Goal: Task Accomplishment & Management: Manage account settings

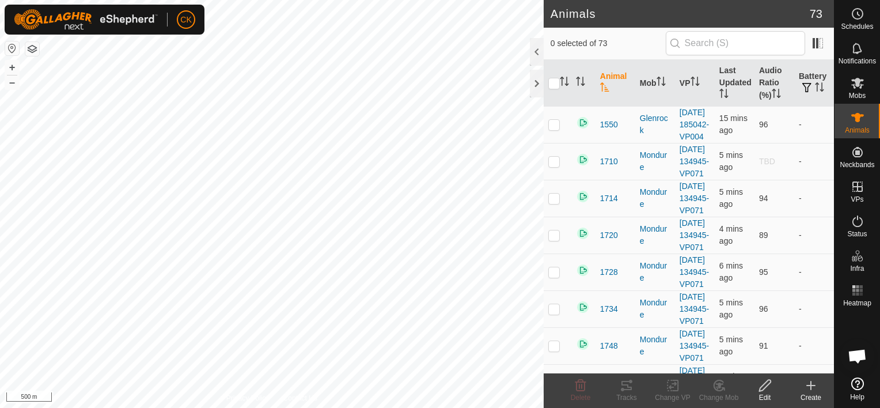
scroll to position [345, 0]
checkbox input "true"
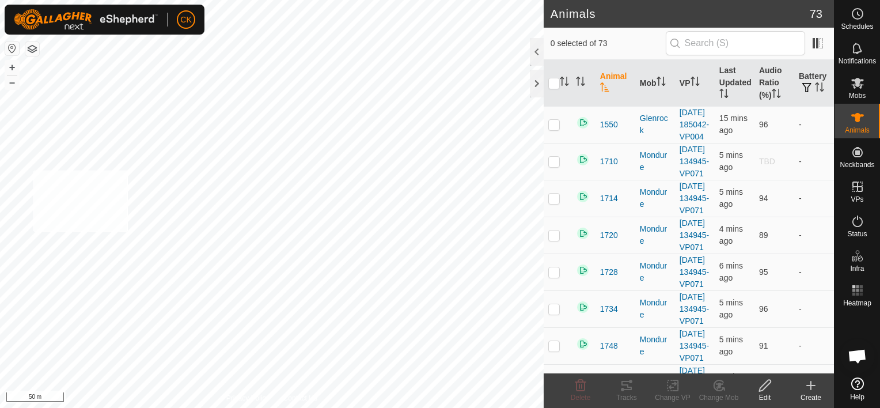
checkbox input "true"
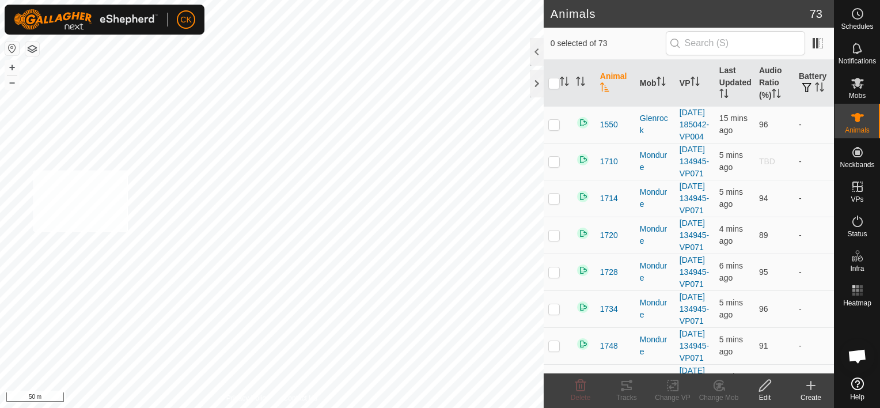
checkbox input "true"
click at [552, 79] on input "checkbox" at bounding box center [554, 84] width 12 height 12
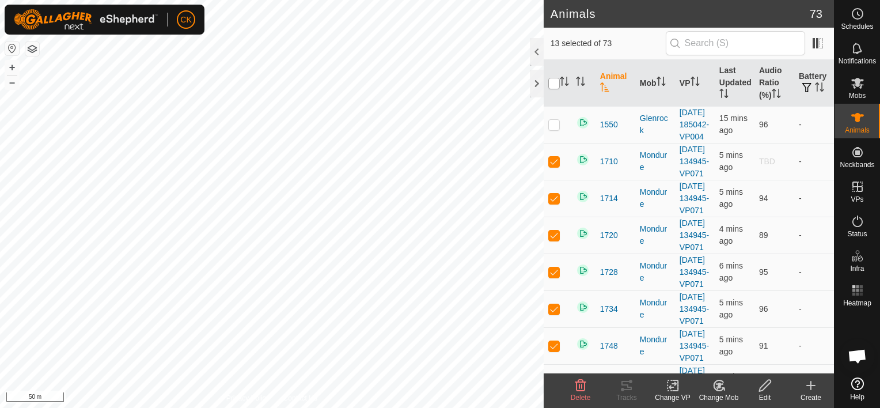
checkbox input "true"
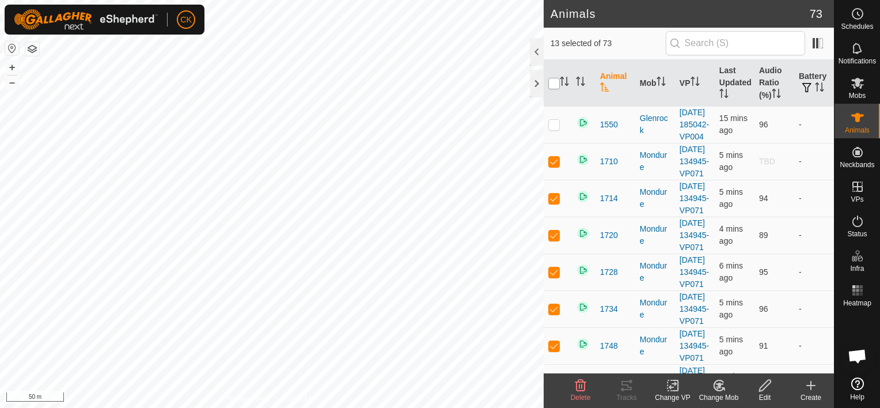
checkbox input "true"
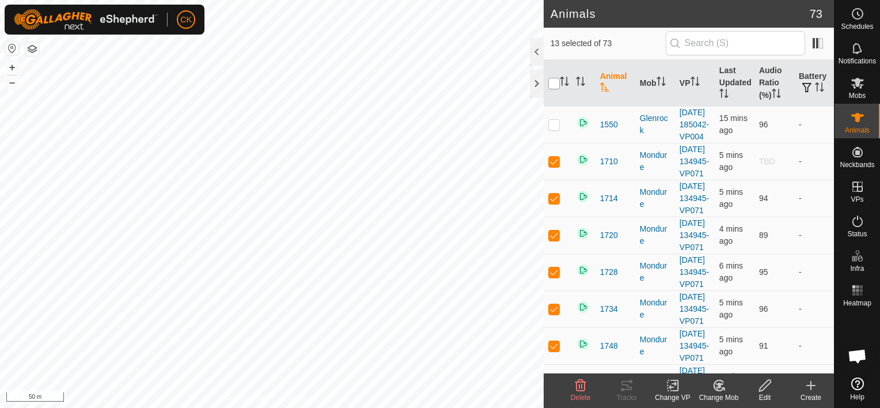
checkbox input "true"
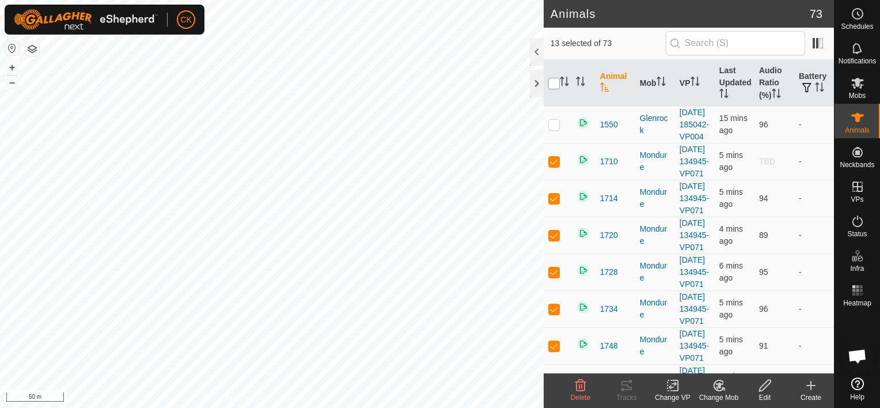
checkbox input "true"
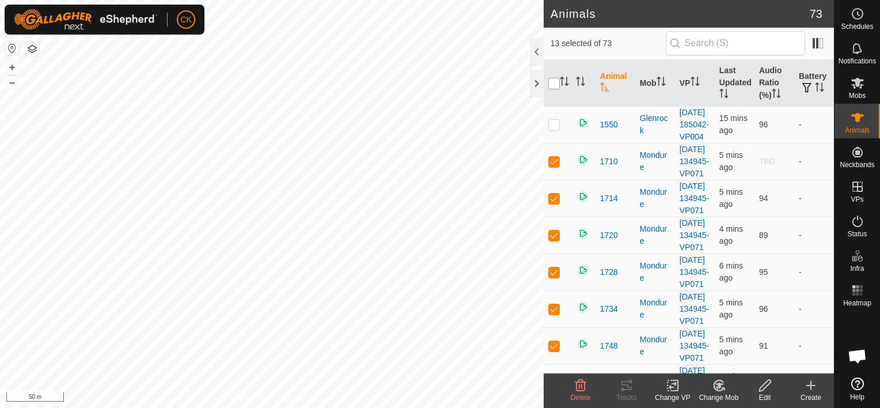
checkbox input "true"
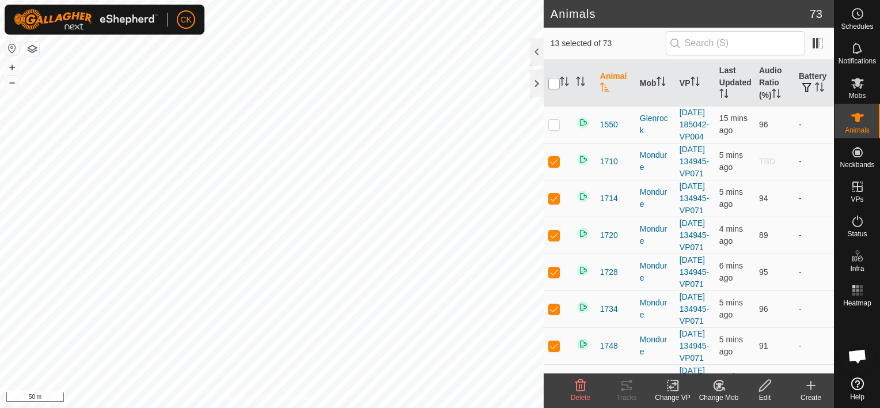
checkbox input "true"
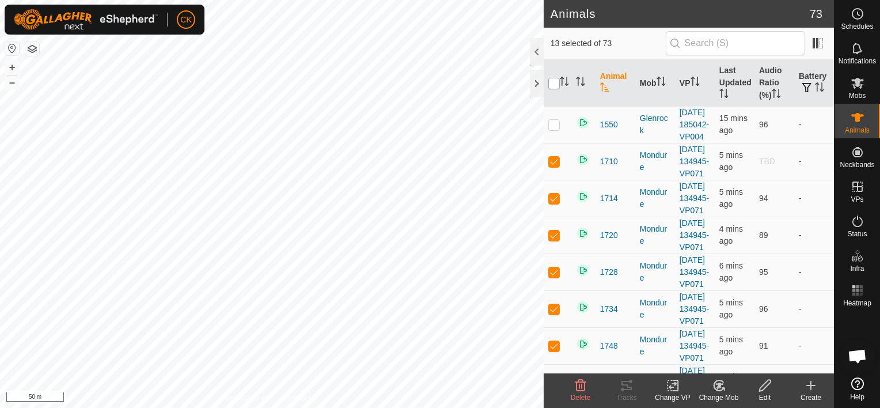
checkbox input "true"
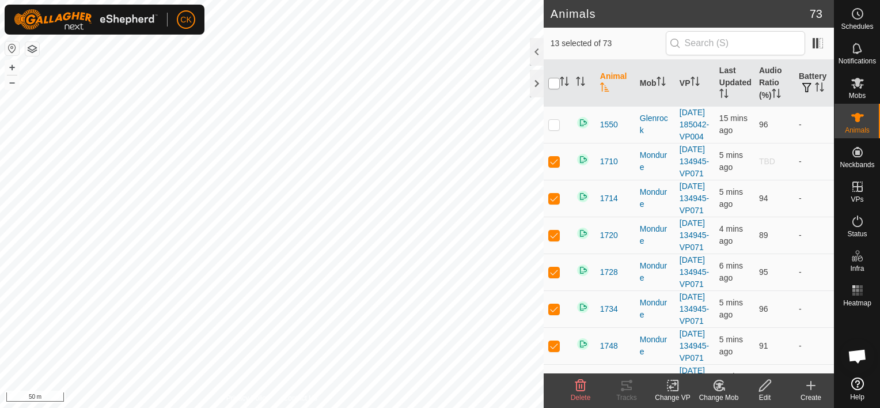
checkbox input "true"
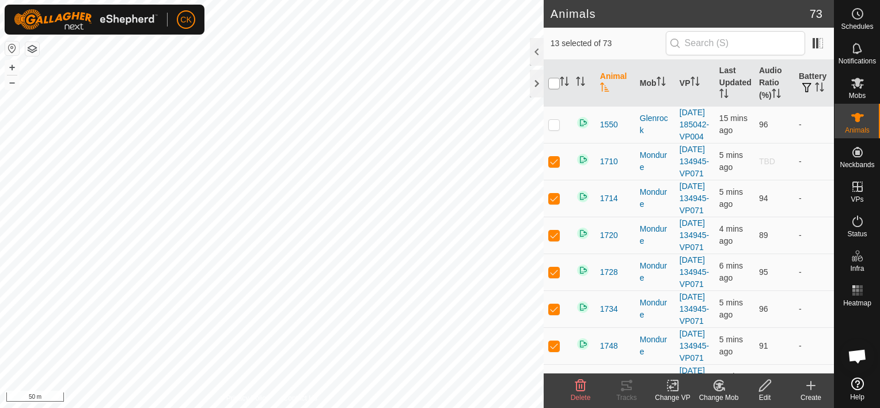
checkbox input "true"
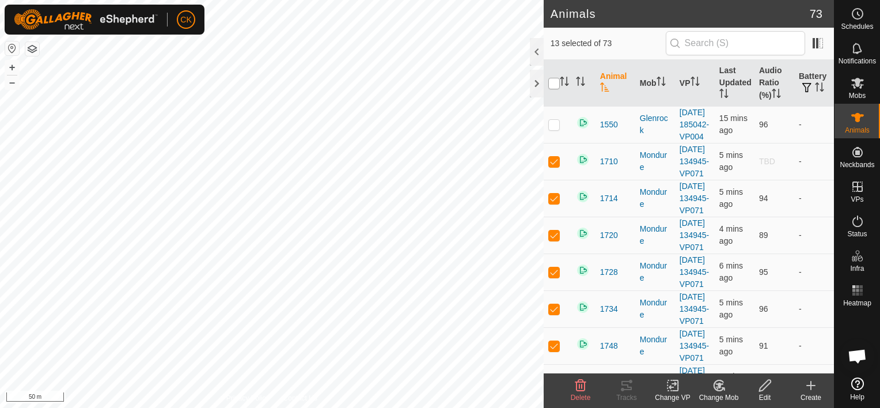
checkbox input "true"
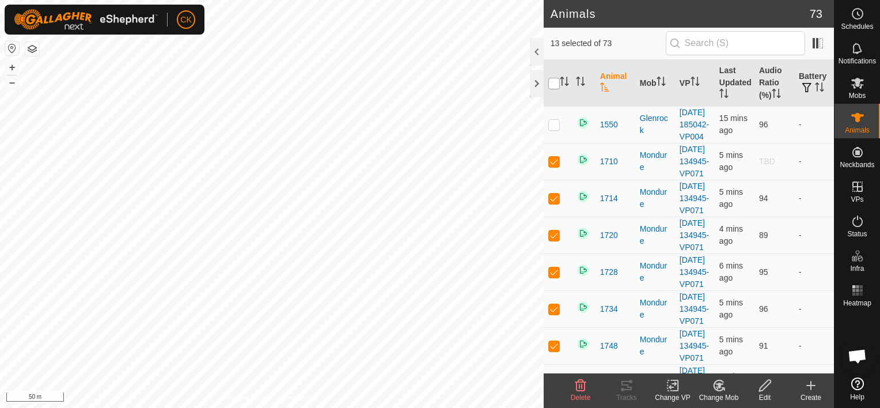
checkbox input "true"
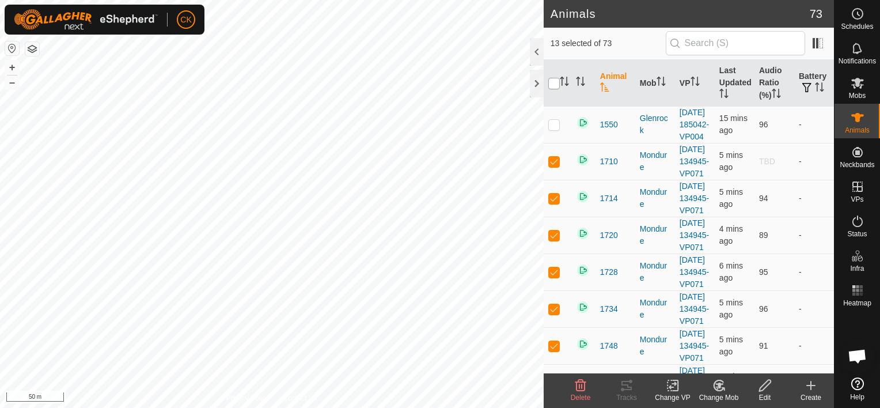
checkbox input "true"
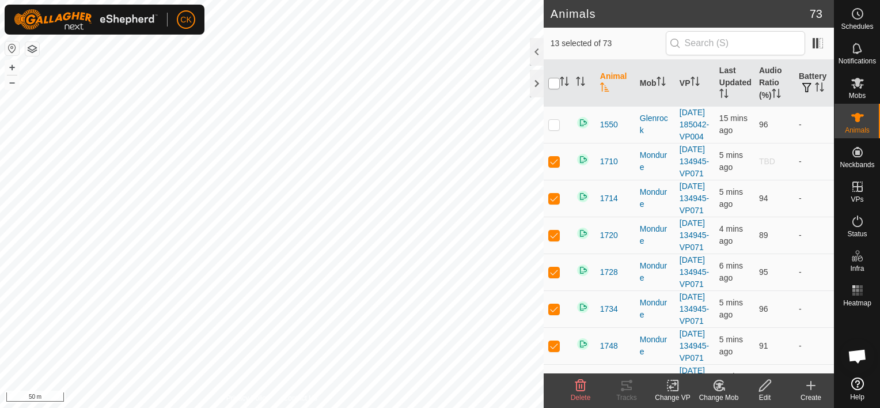
checkbox input "true"
click at [554, 78] on input "checkbox" at bounding box center [554, 84] width 12 height 12
checkbox input "false"
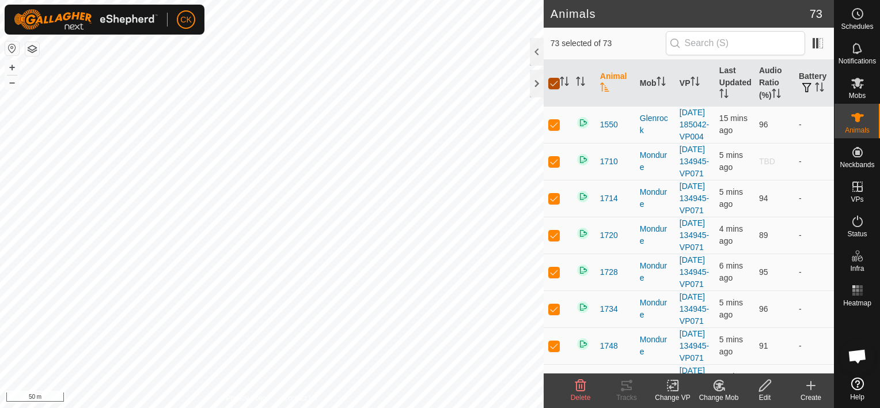
checkbox input "false"
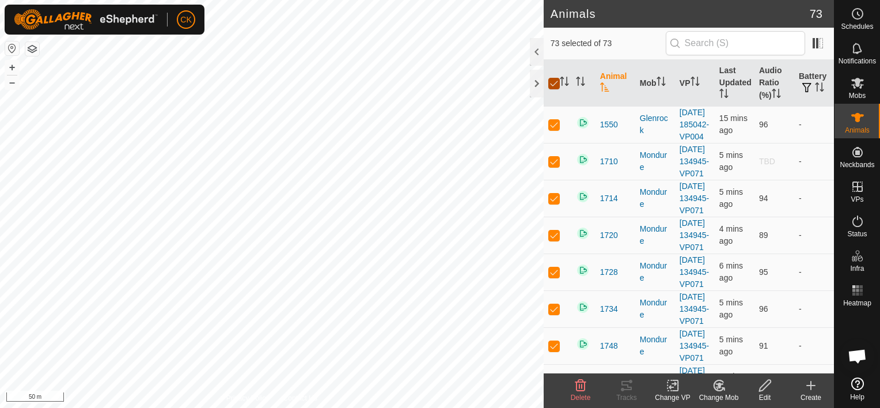
checkbox input "false"
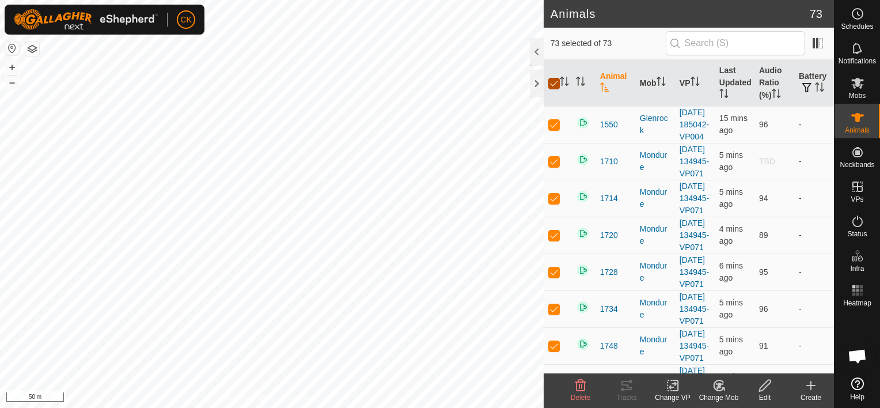
checkbox input "false"
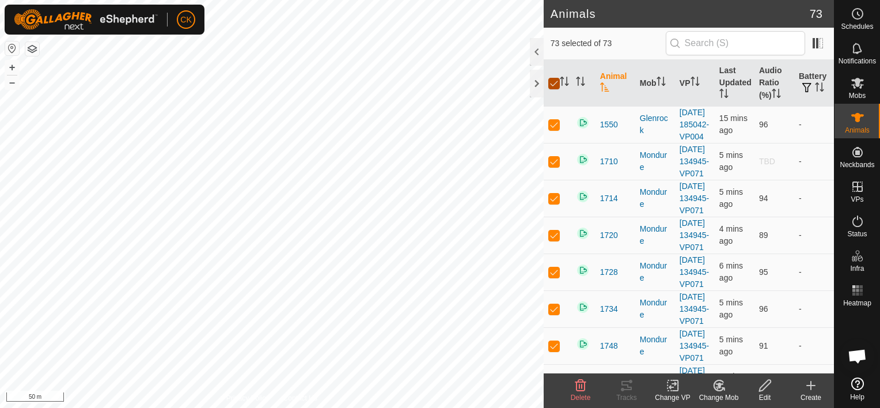
checkbox input "false"
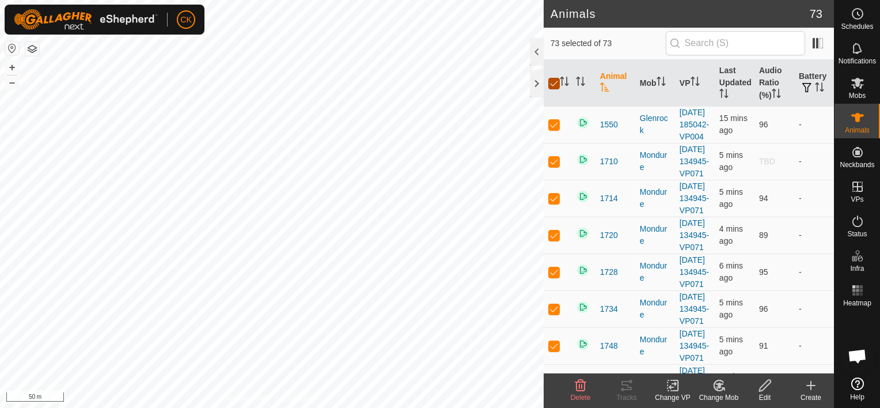
checkbox input "false"
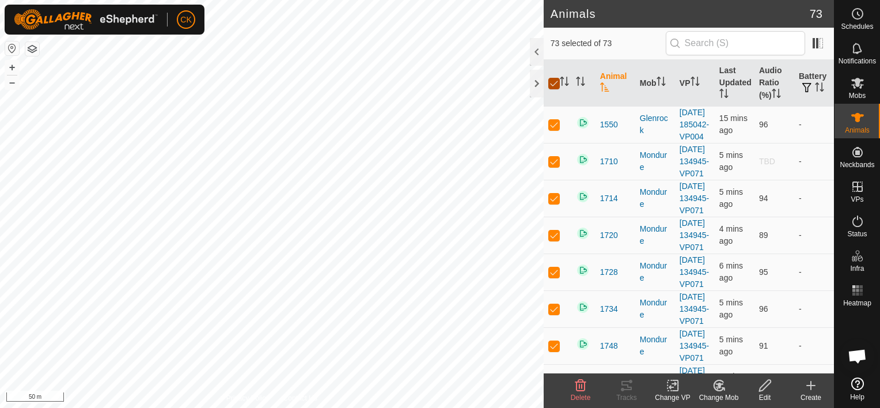
checkbox input "false"
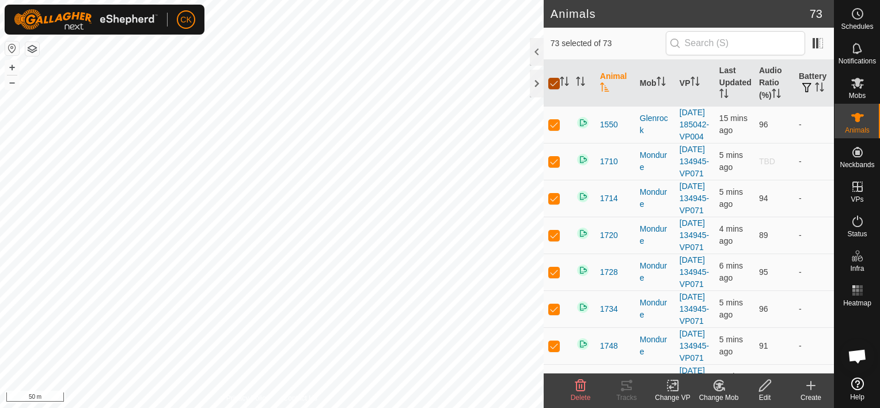
checkbox input "false"
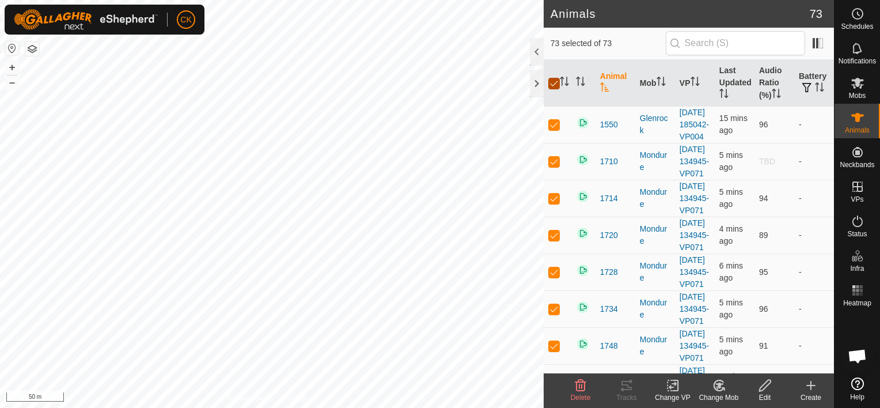
checkbox input "false"
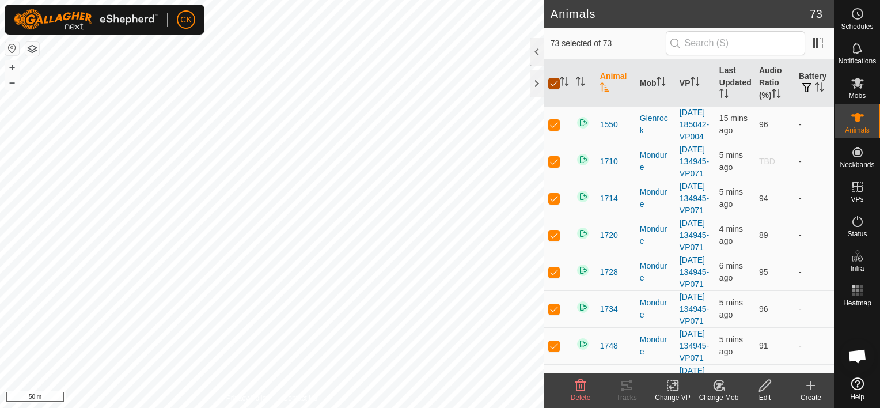
checkbox input "false"
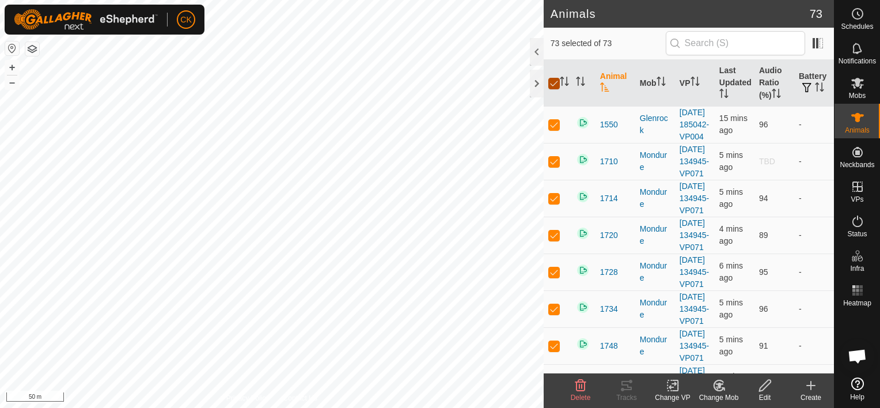
checkbox input "false"
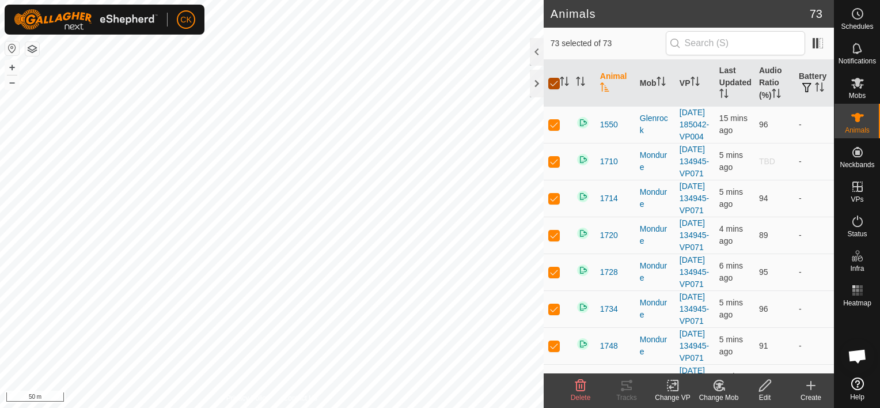
checkbox input "false"
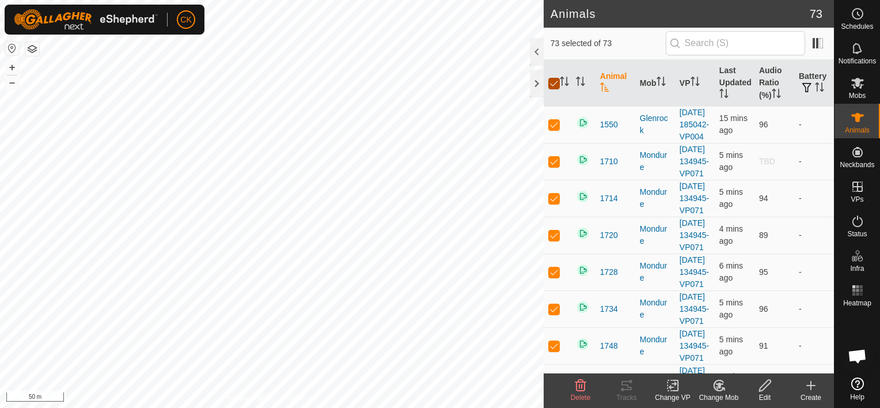
checkbox input "false"
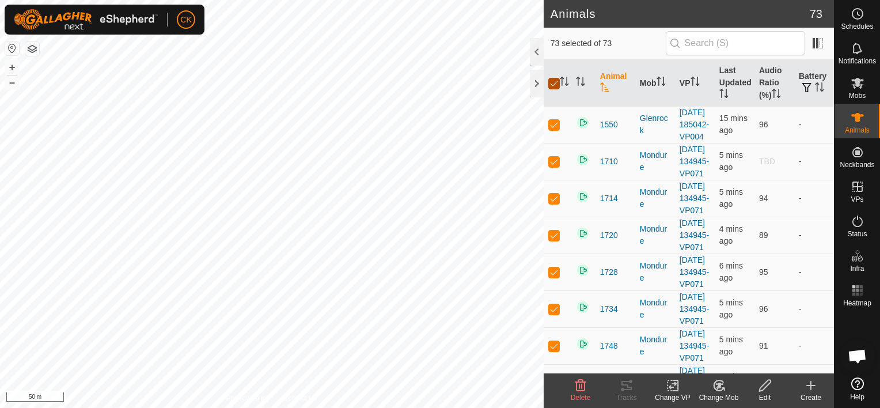
checkbox input "false"
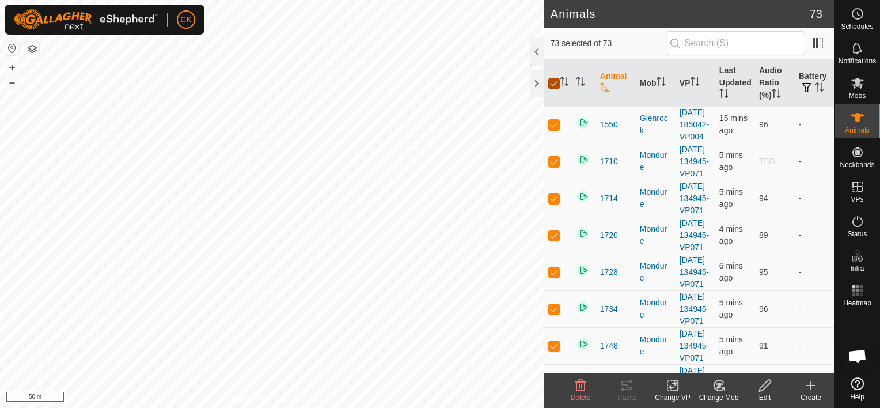
checkbox input "false"
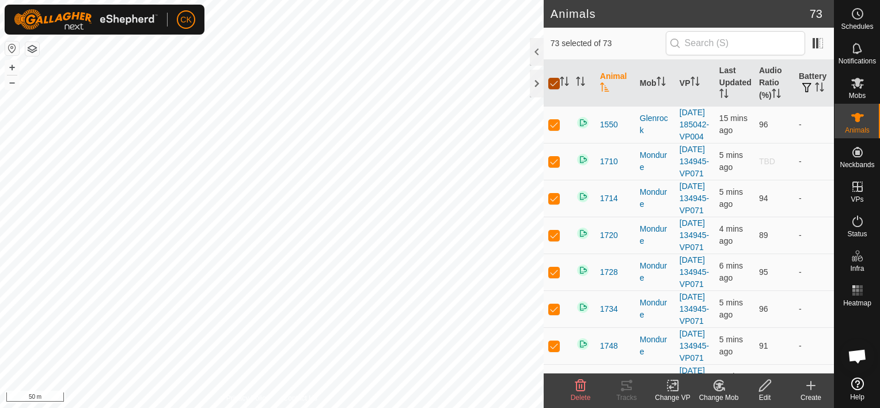
checkbox input "false"
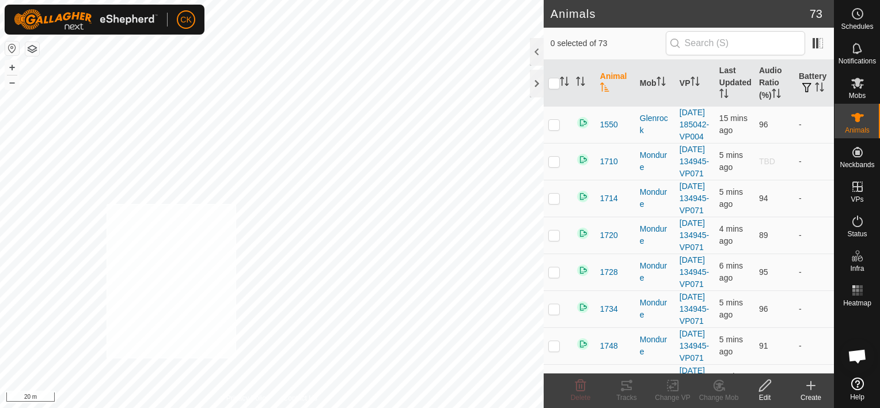
checkbox input "true"
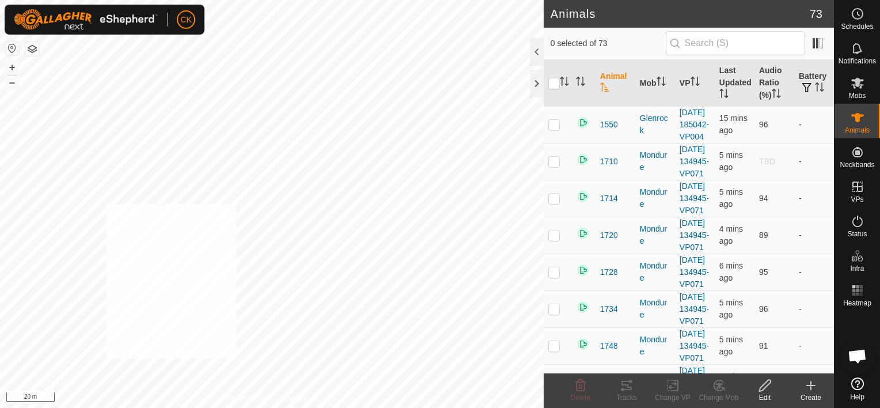
checkbox input "true"
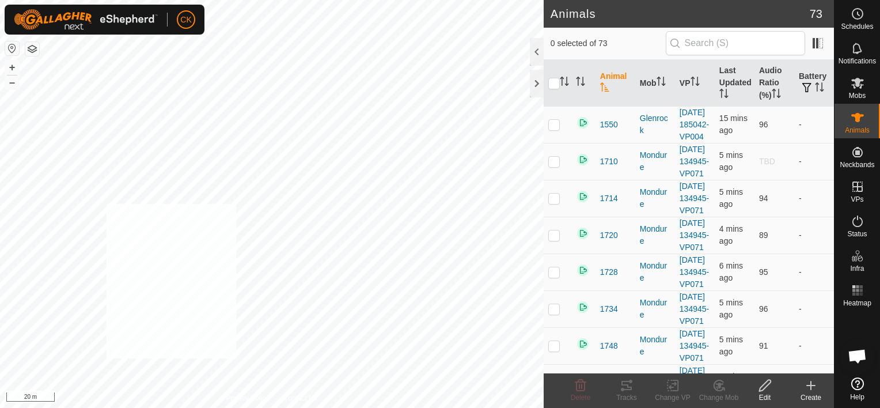
checkbox input "true"
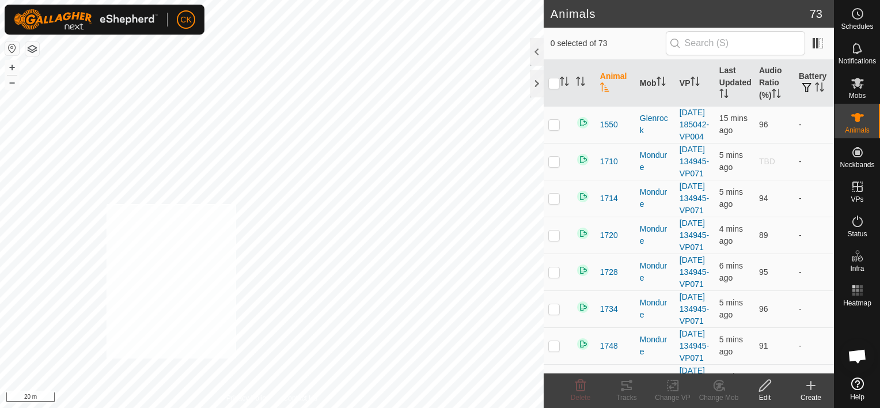
checkbox input "true"
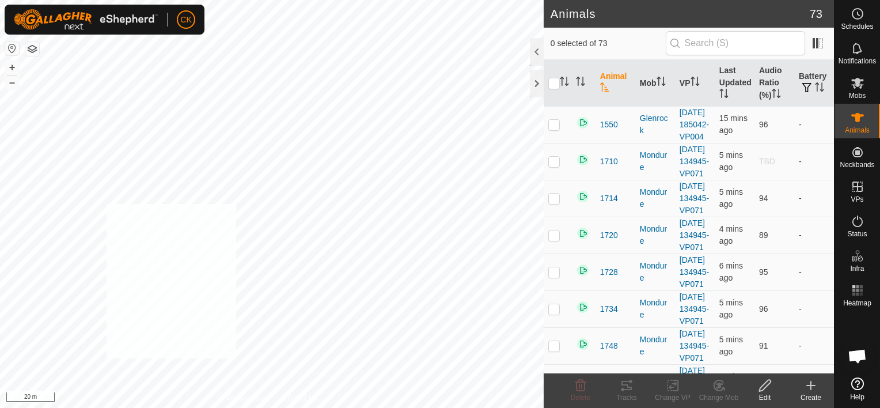
checkbox input "true"
click at [554, 83] on input "checkbox" at bounding box center [554, 84] width 12 height 12
checkbox input "true"
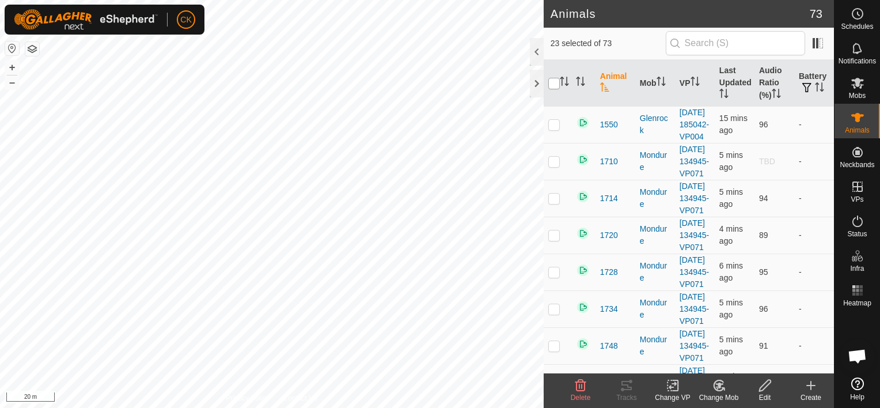
checkbox input "true"
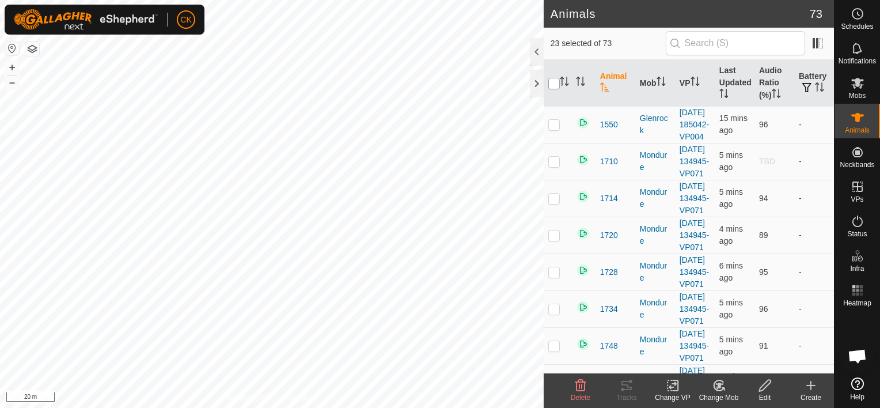
checkbox input "true"
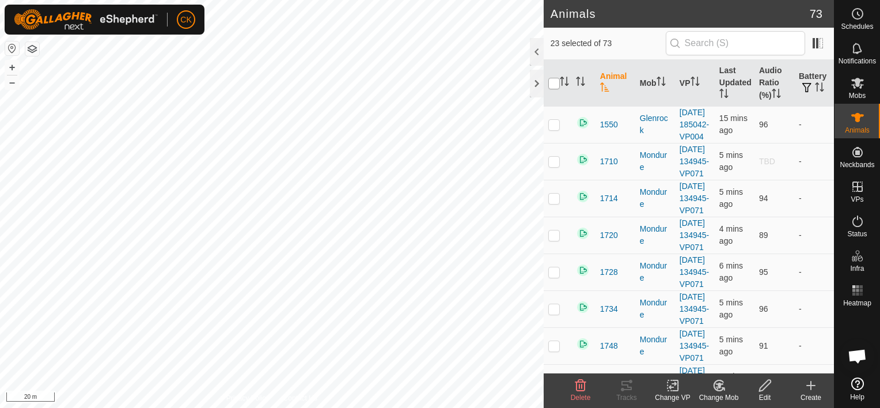
checkbox input "true"
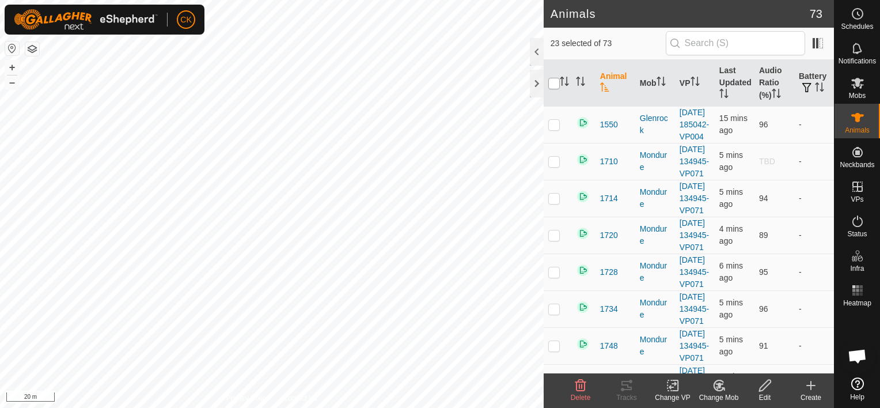
checkbox input "true"
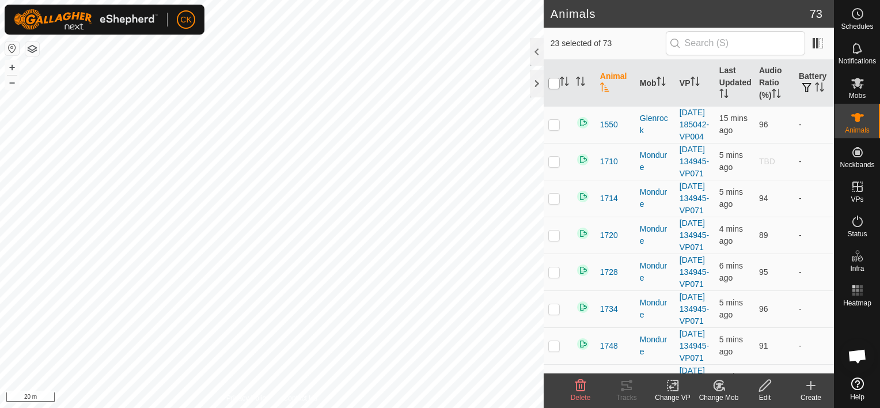
checkbox input "true"
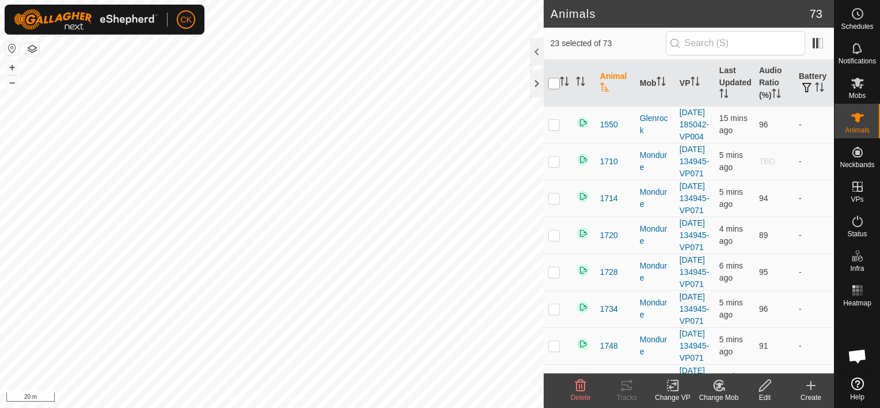
checkbox input "true"
click at [554, 83] on input "checkbox" at bounding box center [554, 84] width 12 height 12
click at [555, 78] on input "checkbox" at bounding box center [554, 84] width 12 height 12
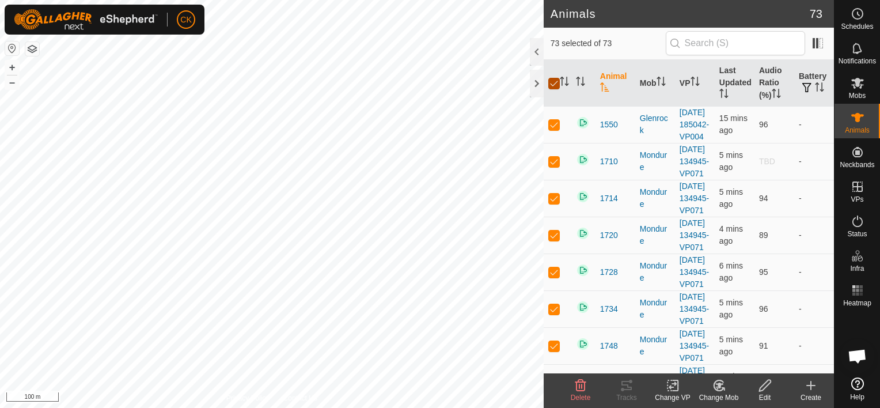
click at [555, 78] on input "checkbox" at bounding box center [554, 84] width 12 height 12
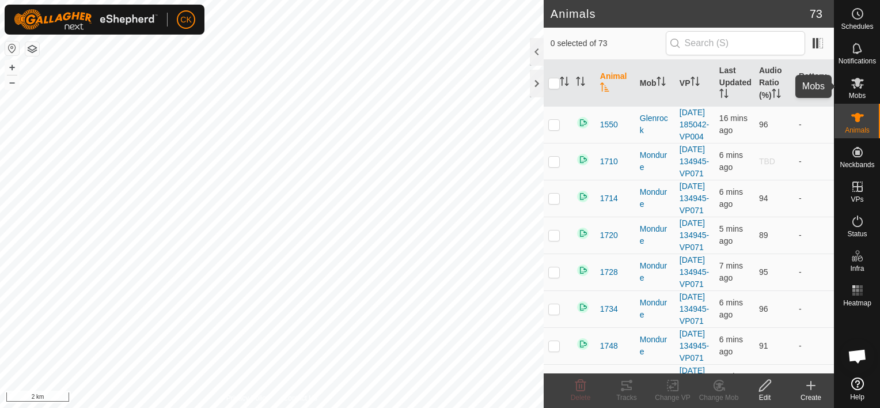
click at [858, 78] on icon at bounding box center [857, 83] width 13 height 11
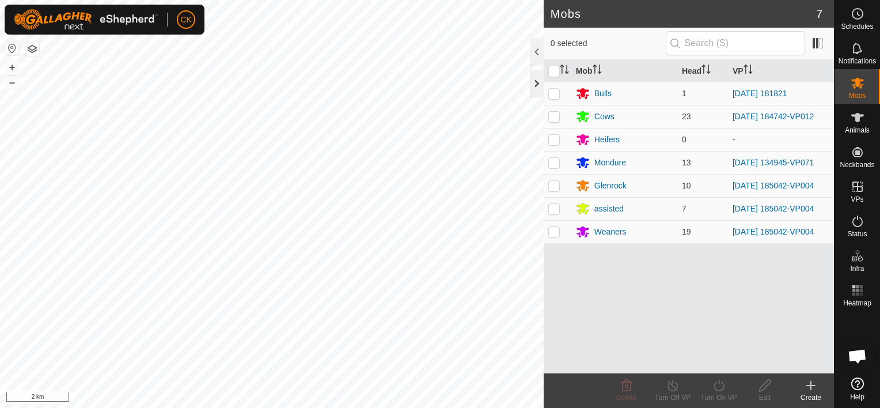
click at [535, 83] on div at bounding box center [537, 84] width 14 height 28
